Goal: Task Accomplishment & Management: Manage account settings

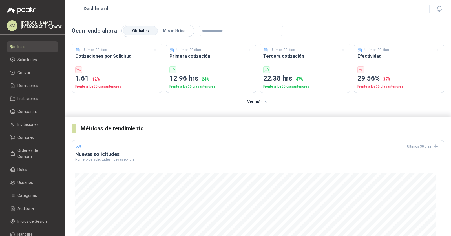
scroll to position [63, 0]
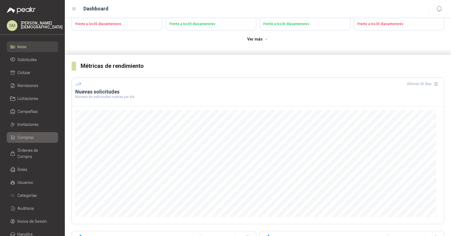
click at [32, 137] on span "Compras" at bounding box center [25, 137] width 16 height 6
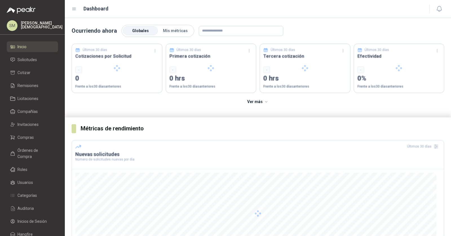
click at [45, 21] on p "[PERSON_NAME]" at bounding box center [42, 25] width 42 height 8
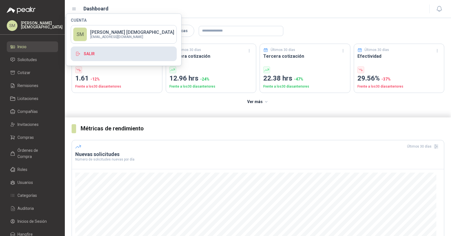
click at [99, 54] on button "Salir" at bounding box center [124, 54] width 106 height 15
click at [95, 52] on button "Salir" at bounding box center [124, 54] width 106 height 15
click at [89, 55] on button "Salir" at bounding box center [124, 54] width 106 height 15
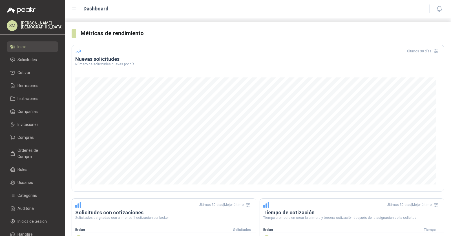
scroll to position [114, 0]
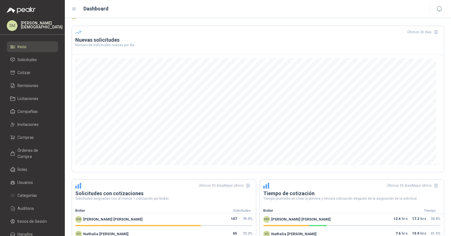
click at [30, 22] on div "SM Simón Mosquera" at bounding box center [32, 25] width 51 height 11
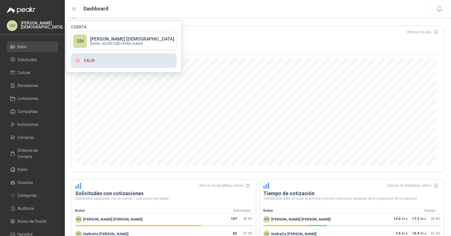
click at [94, 62] on button "Salir" at bounding box center [124, 60] width 106 height 15
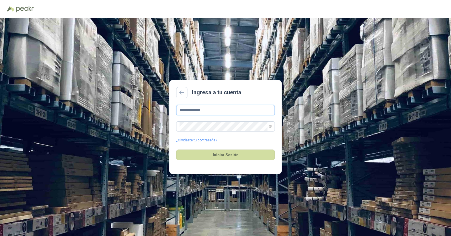
click at [218, 113] on input "**********" at bounding box center [225, 110] width 99 height 10
type input "**********"
click at [236, 154] on button "Iniciar Sesión" at bounding box center [225, 155] width 99 height 11
